Goal: Task Accomplishment & Management: Complete application form

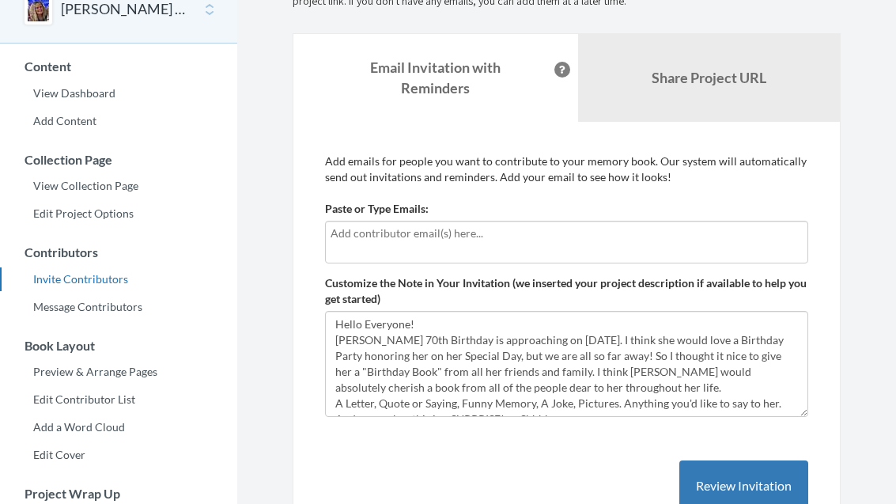
scroll to position [86, 0]
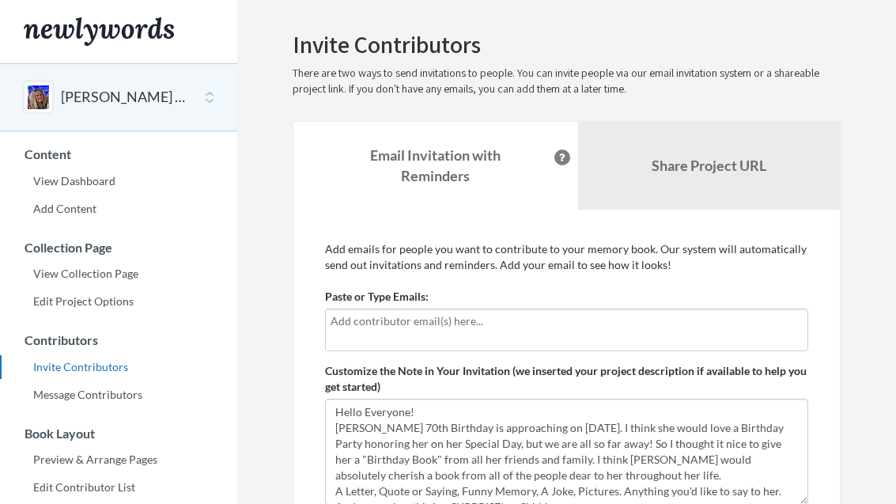
scroll to position [86, 0]
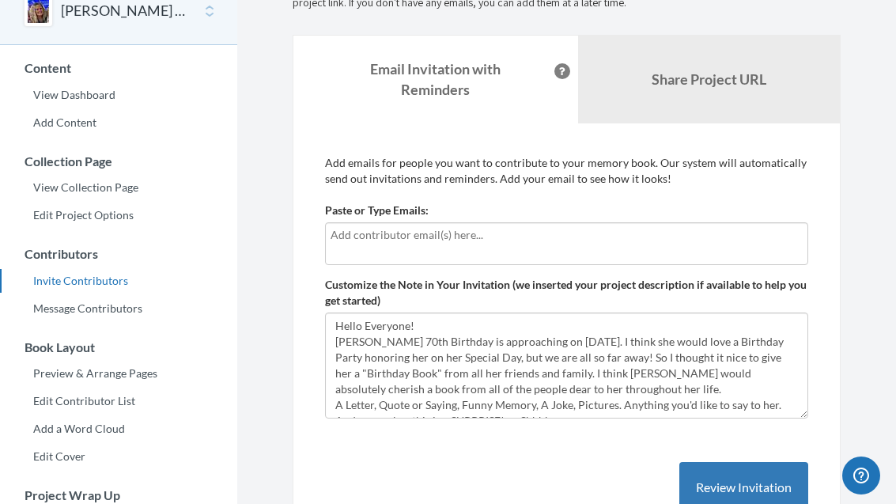
click at [407, 236] on input "text" at bounding box center [567, 234] width 472 height 17
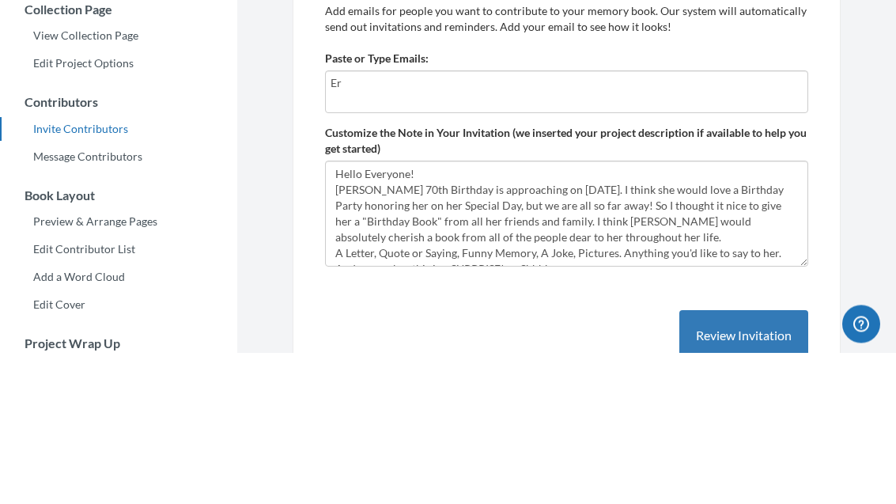
type input "E"
type input "[EMAIL_ADDRESS][DOMAIN_NAME]"
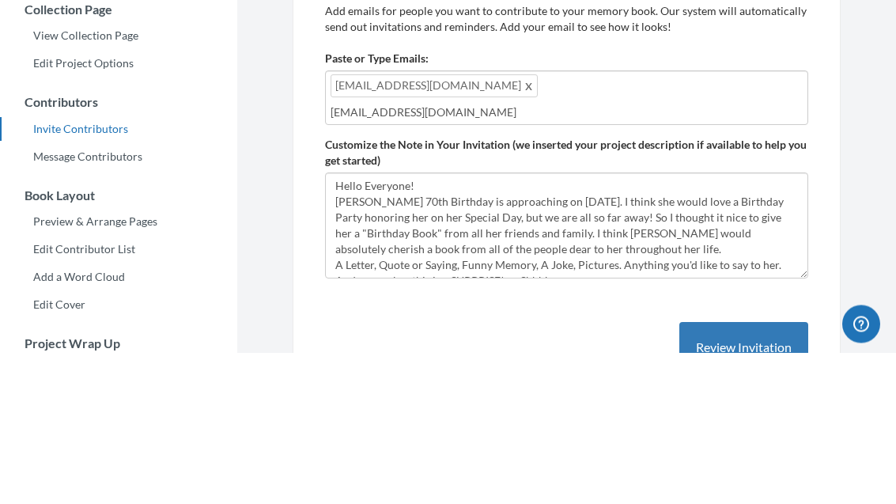
type input "[EMAIL_ADDRESS][DOMAIN_NAME]"
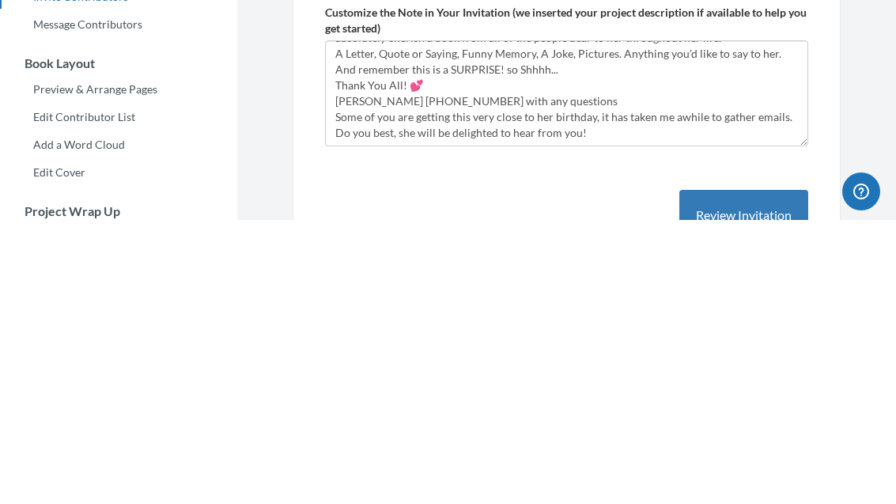
scroll to position [79, 0]
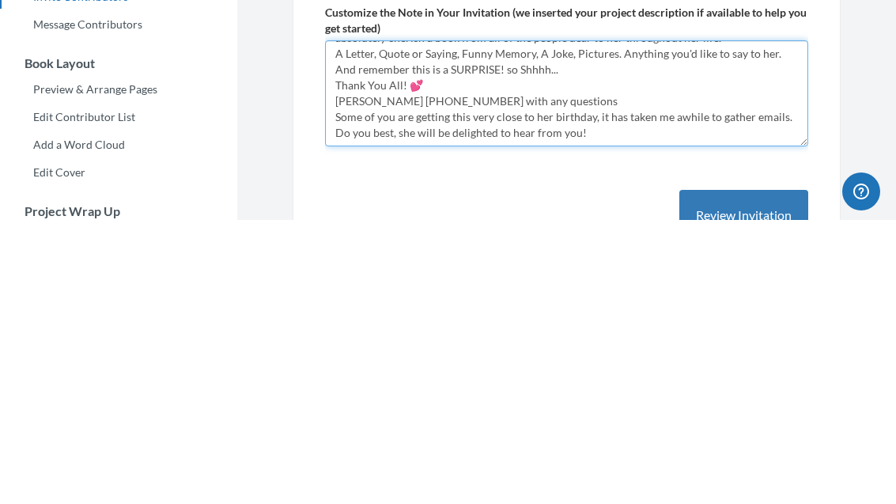
click at [370, 324] on textarea "Hello Everyone! [PERSON_NAME] 70th Birthday is approaching on [DATE]. I think s…" at bounding box center [566, 377] width 483 height 106
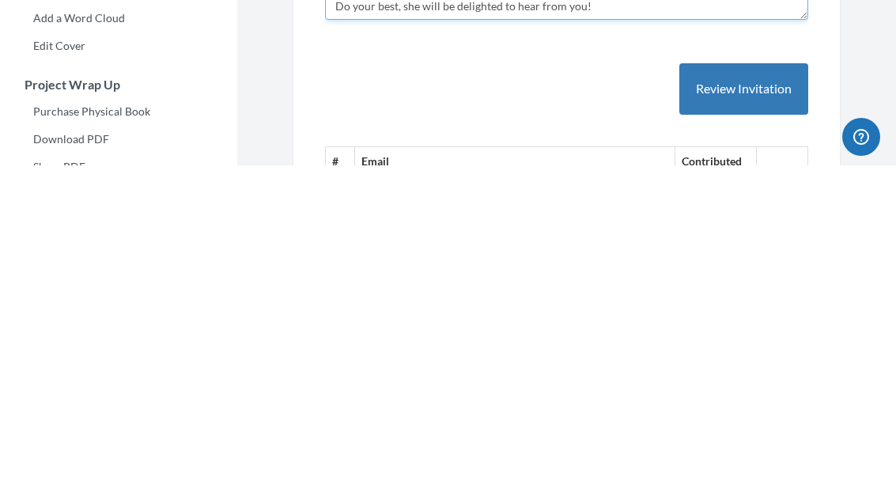
scroll to position [166, 0]
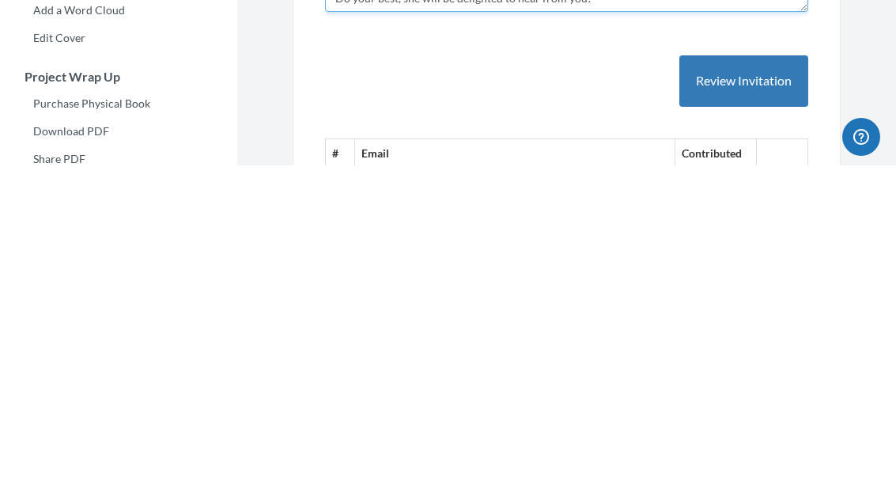
type textarea "Hello Everyone! [PERSON_NAME] 70th Birthday is approaching on [DATE]. I think s…"
click at [753, 394] on button "Review Invitation" at bounding box center [743, 419] width 129 height 51
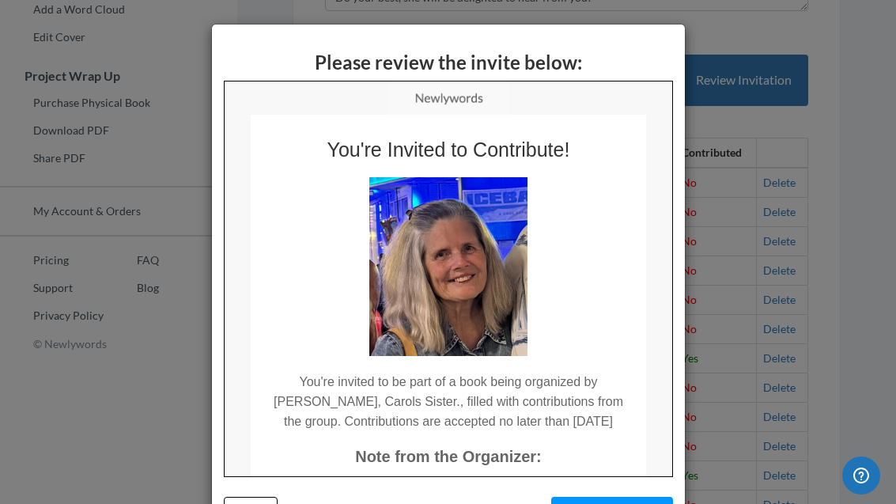
scroll to position [0, 0]
click at [595, 503] on button "Send Invitation" at bounding box center [612, 513] width 122 height 32
